Goal: Task Accomplishment & Management: Manage account settings

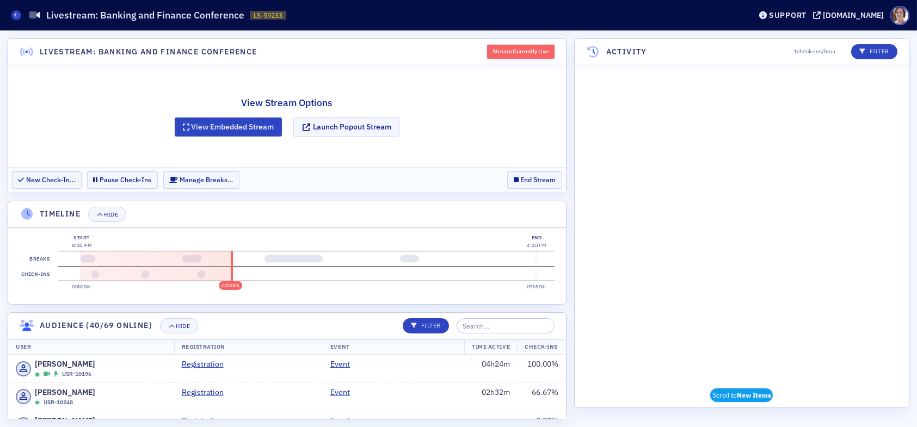
scroll to position [1815, 0]
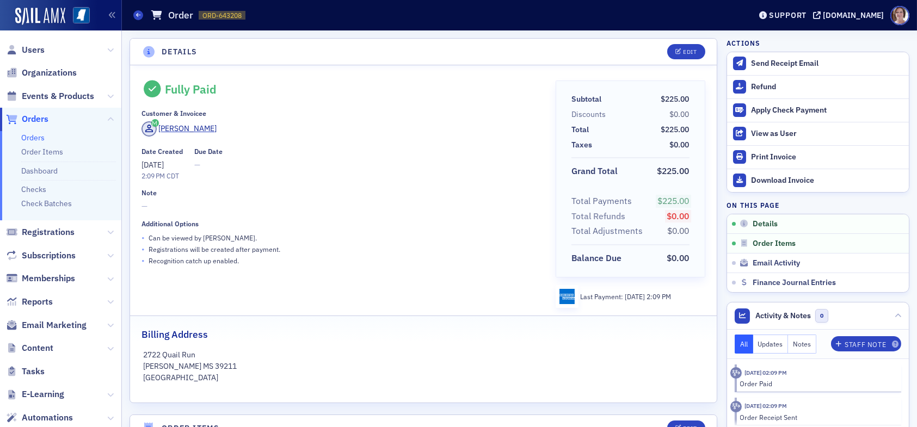
scroll to position [218, 0]
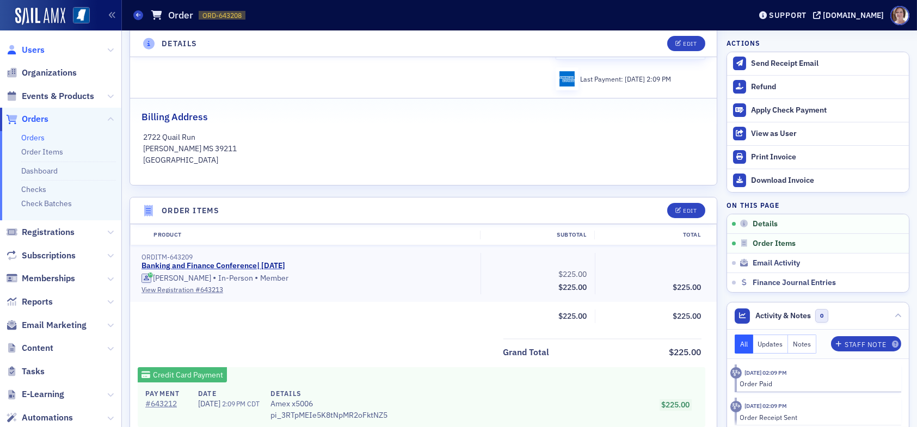
click at [34, 51] on span "Users" at bounding box center [33, 50] width 23 height 12
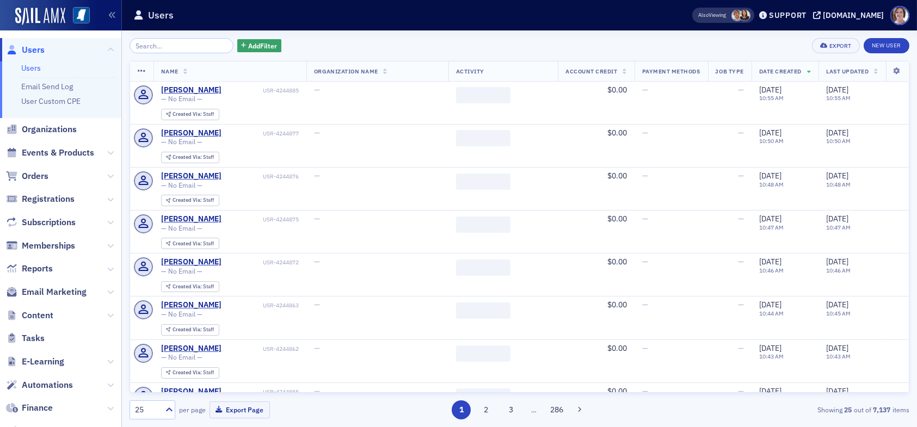
click at [179, 47] on input "search" at bounding box center [182, 45] width 104 height 15
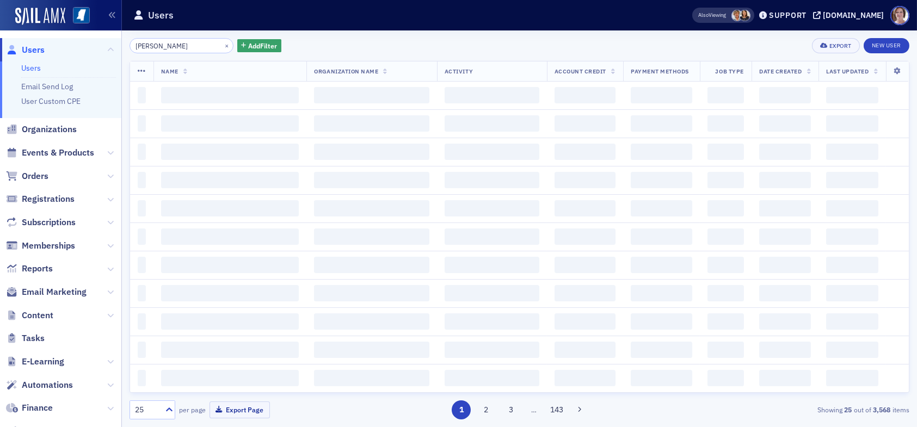
type input "laura halbrook"
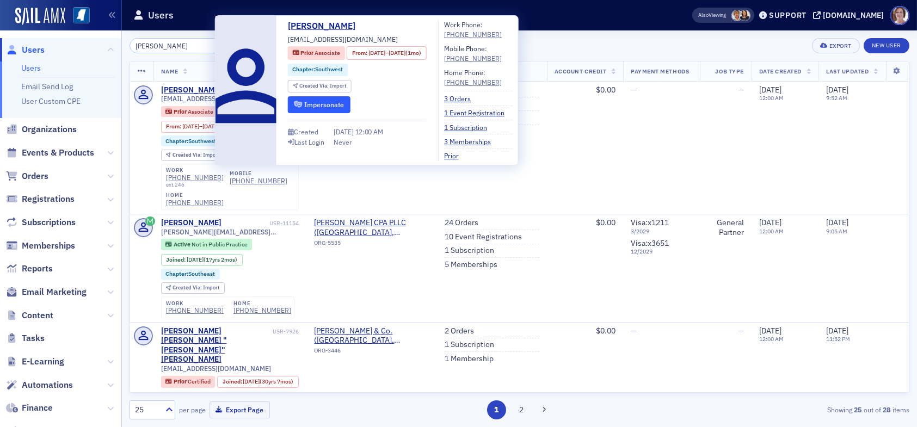
click at [339, 105] on button "Impersonate" at bounding box center [319, 104] width 63 height 17
